Goal: Obtain resource: Obtain resource

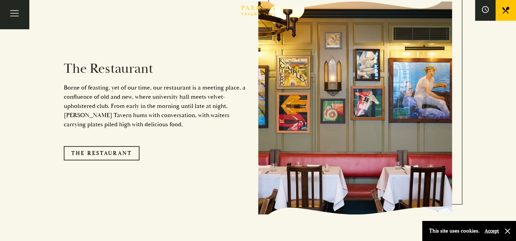
scroll to position [557, 0]
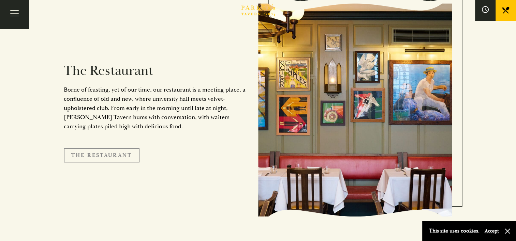
click at [101, 148] on link "The Restaurant" at bounding box center [102, 155] width 76 height 14
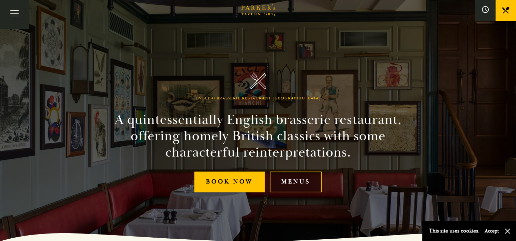
click at [291, 185] on link "Menus" at bounding box center [296, 182] width 52 height 21
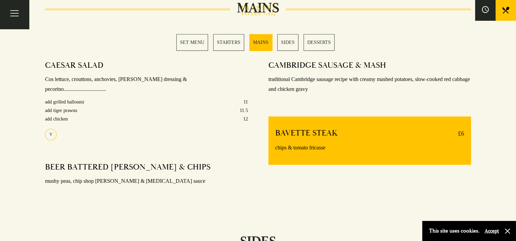
scroll to position [546, 0]
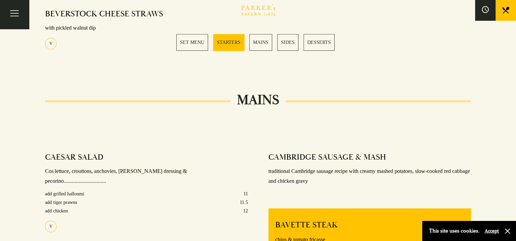
click at [259, 42] on link "MAINS" at bounding box center [260, 42] width 23 height 17
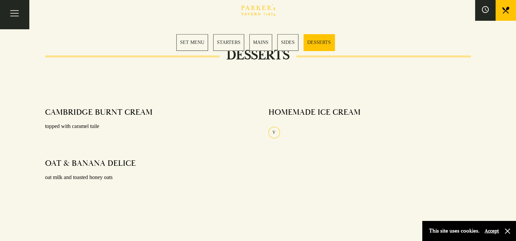
scroll to position [851, 0]
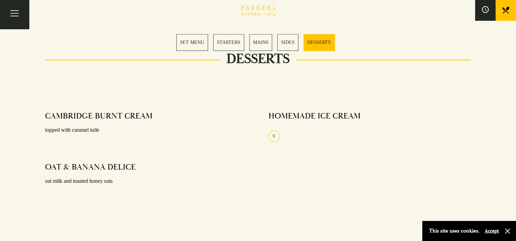
click at [195, 46] on link "SET MENU" at bounding box center [192, 42] width 32 height 17
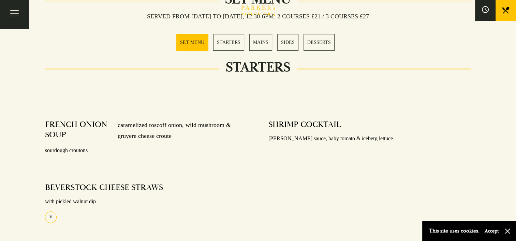
scroll to position [269, 0]
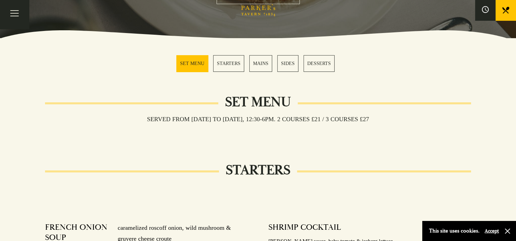
click at [259, 62] on link "MAINS" at bounding box center [260, 63] width 23 height 17
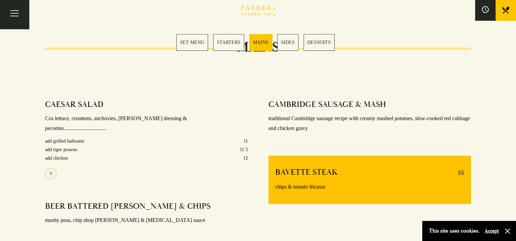
scroll to position [544, 0]
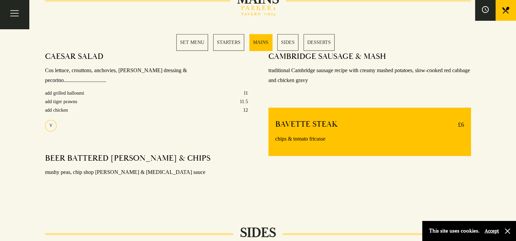
click at [263, 41] on link "MAINS" at bounding box center [260, 42] width 23 height 17
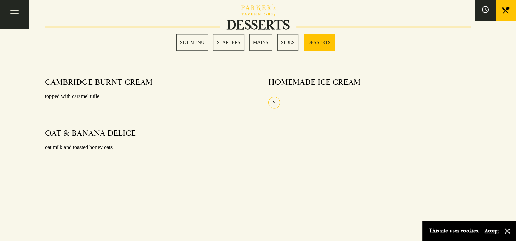
scroll to position [885, 0]
click at [489, 231] on button "Accept" at bounding box center [492, 231] width 14 height 6
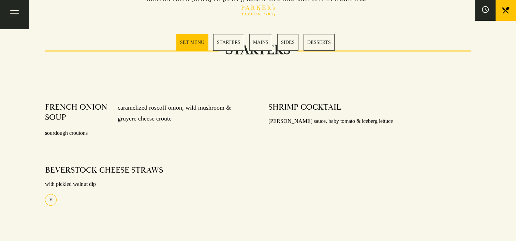
scroll to position [164, 0]
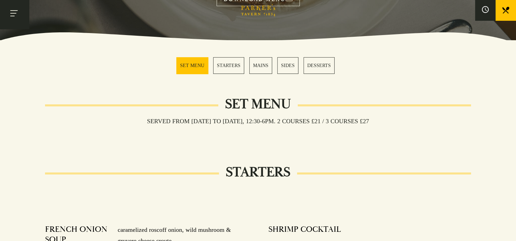
click at [18, 13] on button "Toggle navigation" at bounding box center [14, 14] width 29 height 29
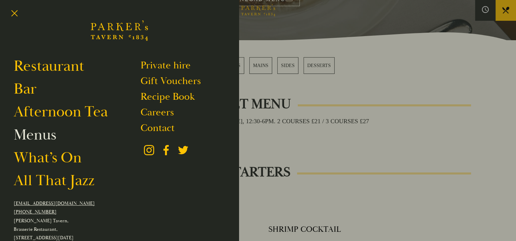
click at [50, 137] on link "Menus" at bounding box center [35, 135] width 43 height 19
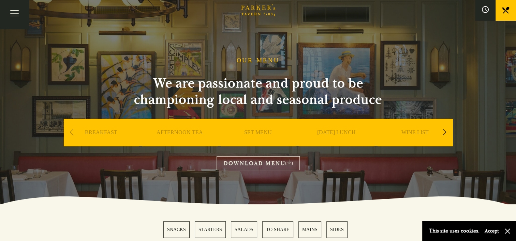
click at [271, 166] on link "DOWNLOAD MENU" at bounding box center [258, 164] width 83 height 14
